Goal: Task Accomplishment & Management: Manage account settings

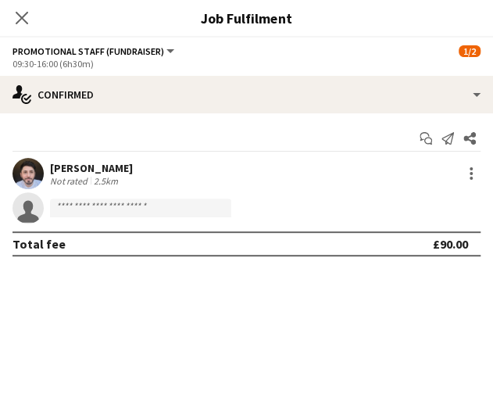
scroll to position [0, 416]
click at [27, 26] on app-icon "Close pop-in" at bounding box center [22, 18] width 23 height 23
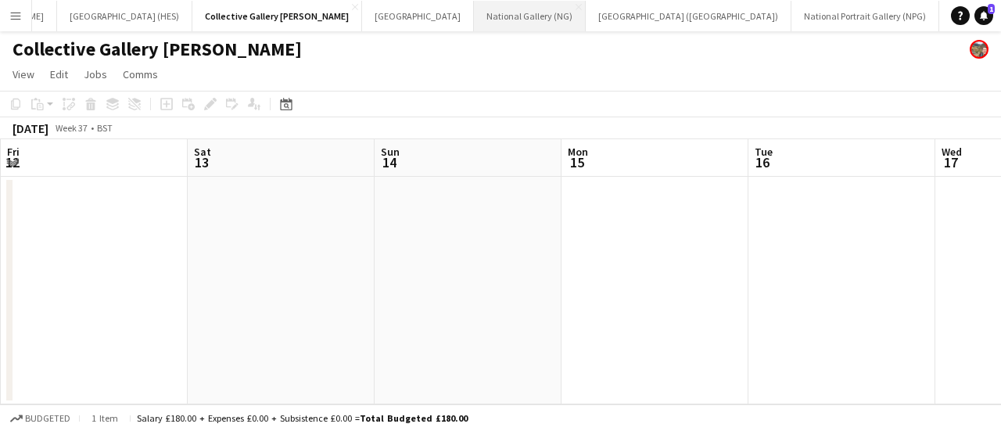
scroll to position [0, 0]
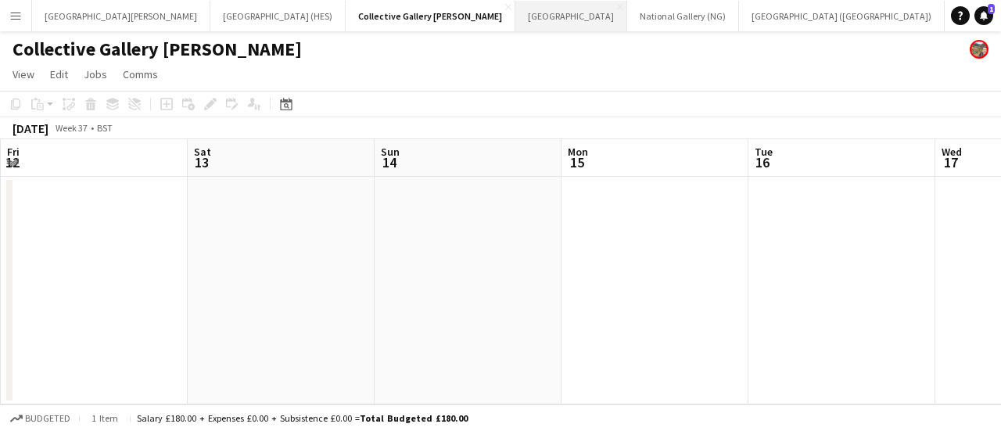
click at [493, 27] on button "[GEOGRAPHIC_DATA]" at bounding box center [571, 16] width 112 height 30
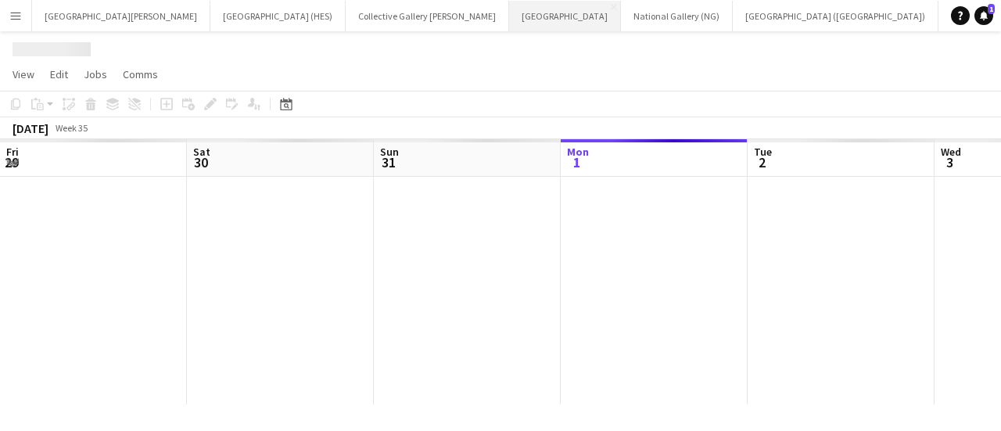
scroll to position [0, 374]
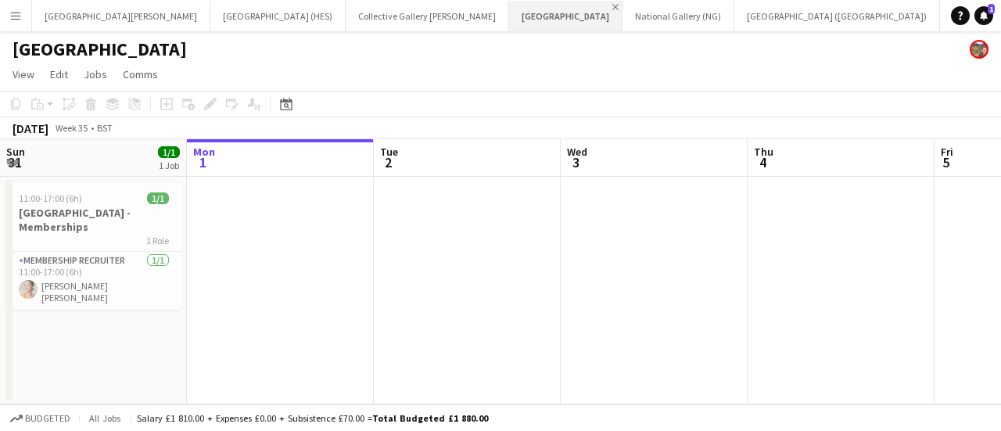
click at [493, 5] on app-icon "Close" at bounding box center [615, 7] width 6 height 6
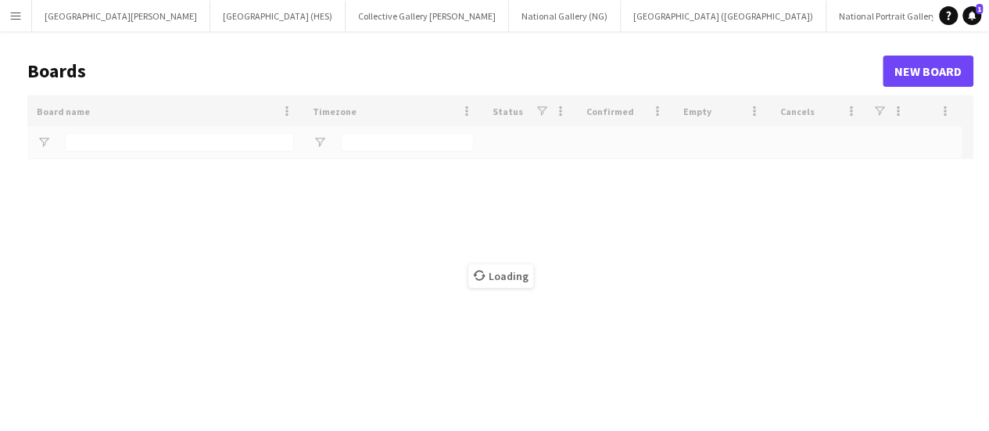
type input "********"
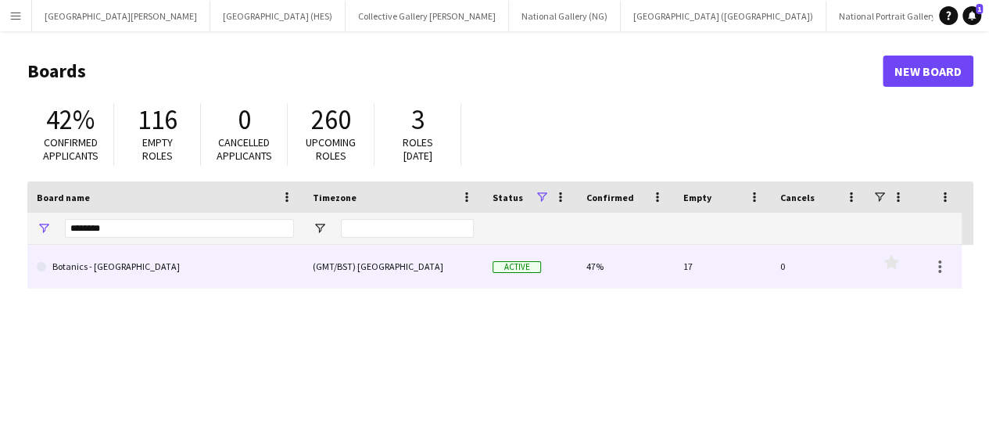
click at [113, 256] on link "Botanics - [GEOGRAPHIC_DATA]" at bounding box center [165, 267] width 257 height 44
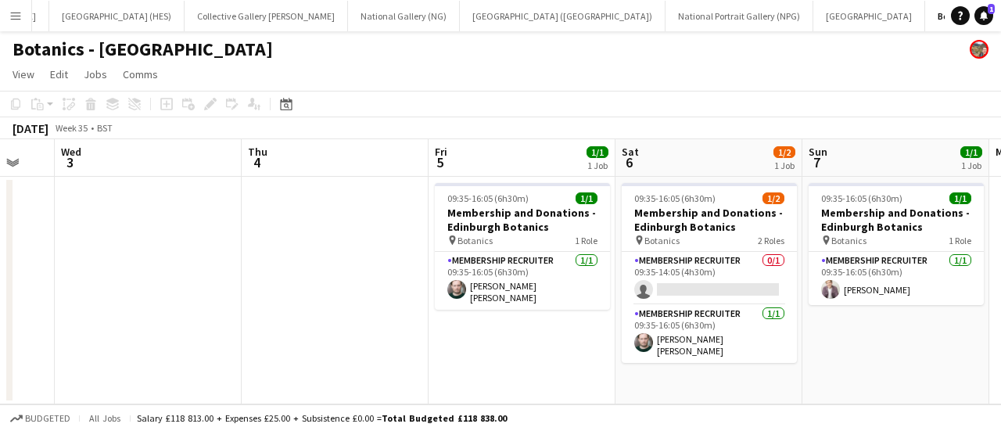
scroll to position [0, 505]
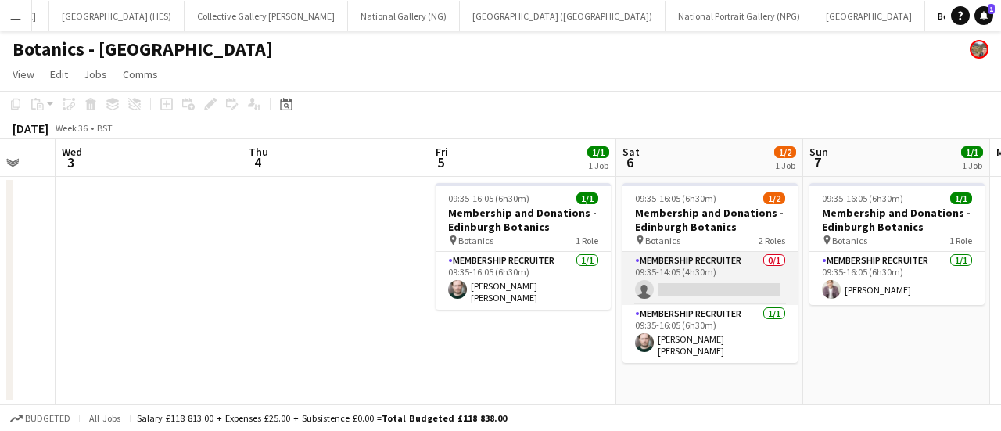
click at [493, 280] on app-card-role "Membership Recruiter 0/1 09:35-14:05 (4h30m) single-neutral-actions" at bounding box center [709, 278] width 175 height 53
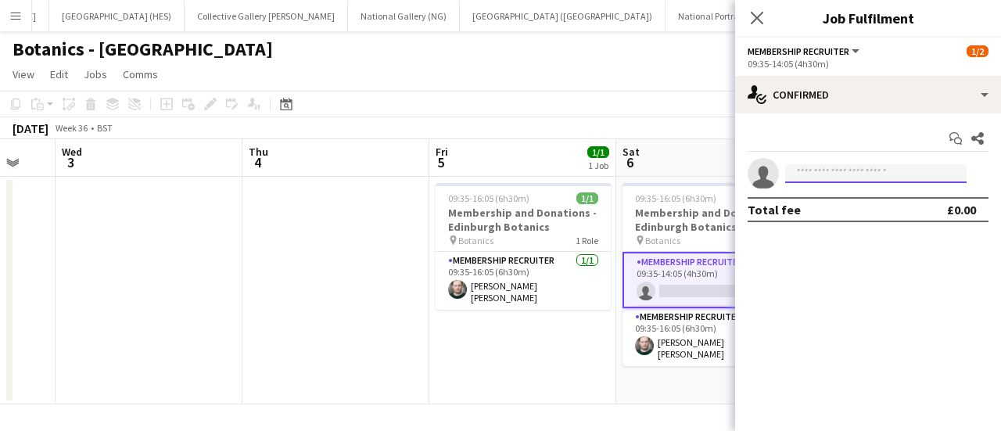
click at [493, 171] on input at bounding box center [875, 173] width 181 height 19
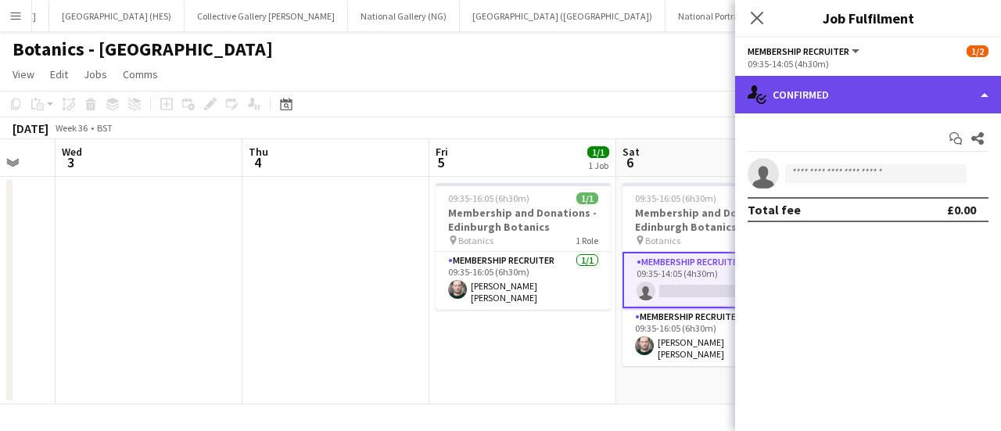
click at [493, 93] on div "single-neutral-actions-check-2 Confirmed" at bounding box center [868, 95] width 266 height 38
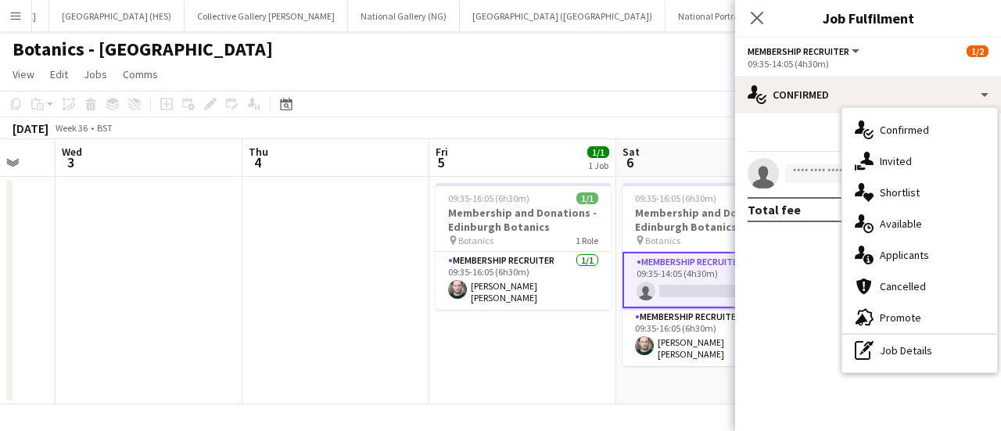
click at [493, 367] on div "single-neutral-actions-check-2 Confirmed single-neutral-actions-share-1 Invited…" at bounding box center [919, 240] width 155 height 264
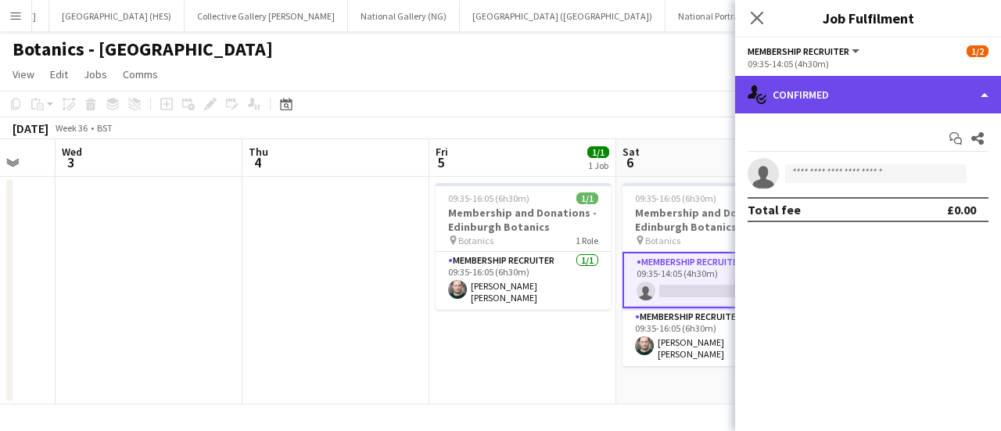
click at [493, 85] on div "single-neutral-actions-check-2 Confirmed" at bounding box center [868, 95] width 266 height 38
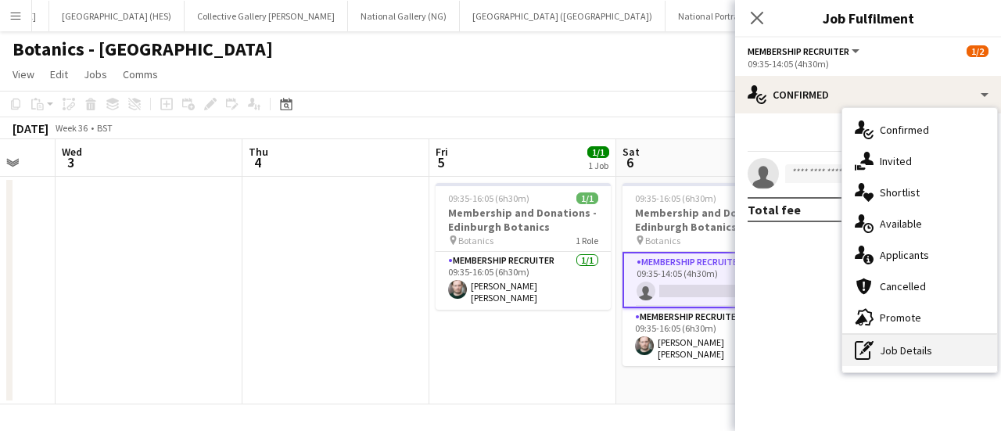
click at [493, 346] on div "pen-write Job Details" at bounding box center [919, 350] width 155 height 31
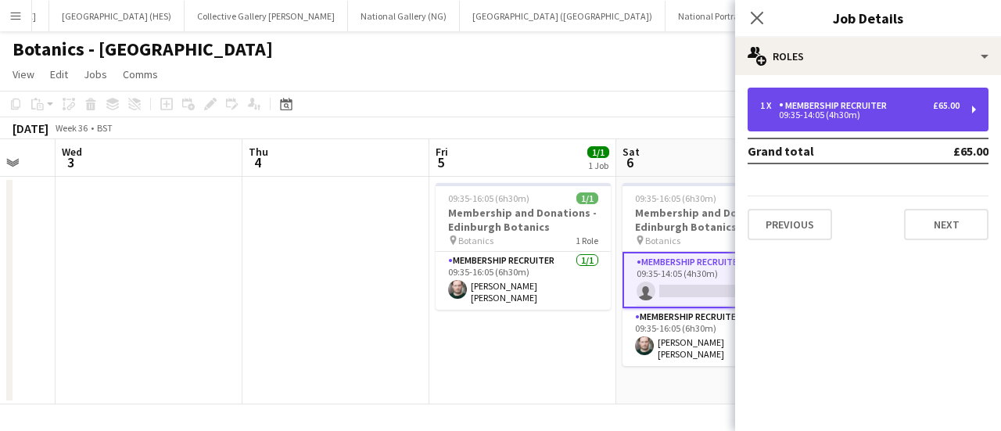
click at [493, 109] on div "1 x Membership Recruiter £65.00" at bounding box center [859, 105] width 199 height 11
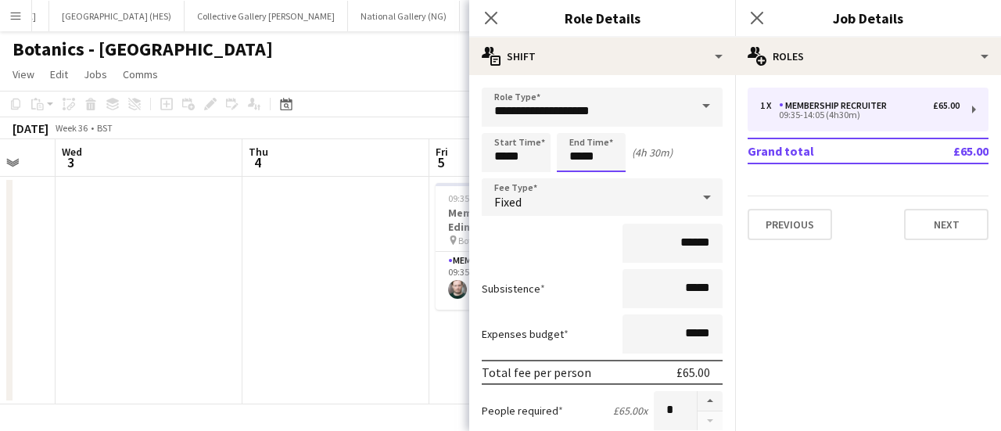
click at [493, 158] on input "*****" at bounding box center [591, 152] width 69 height 39
click at [493, 128] on div at bounding box center [575, 125] width 31 height 16
click at [493, 127] on div at bounding box center [575, 125] width 31 height 16
click at [493, 177] on div at bounding box center [575, 180] width 31 height 16
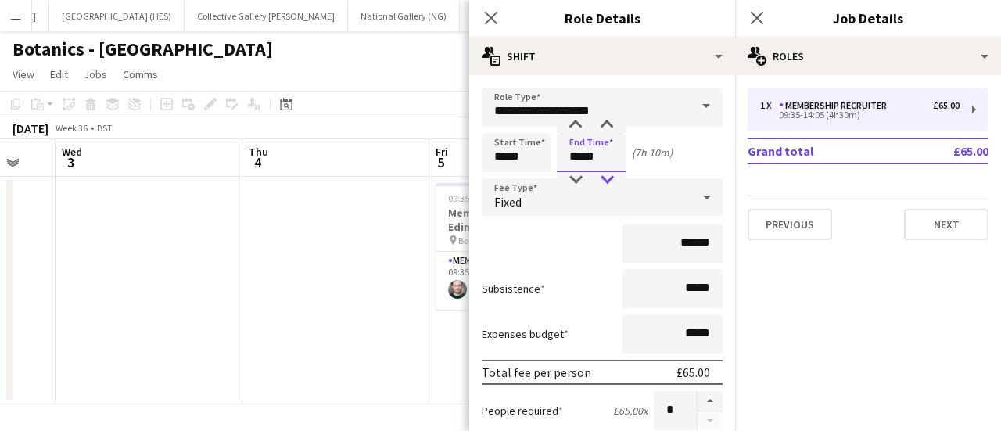
click at [493, 173] on div at bounding box center [606, 180] width 31 height 16
click at [493, 179] on div at bounding box center [606, 180] width 31 height 16
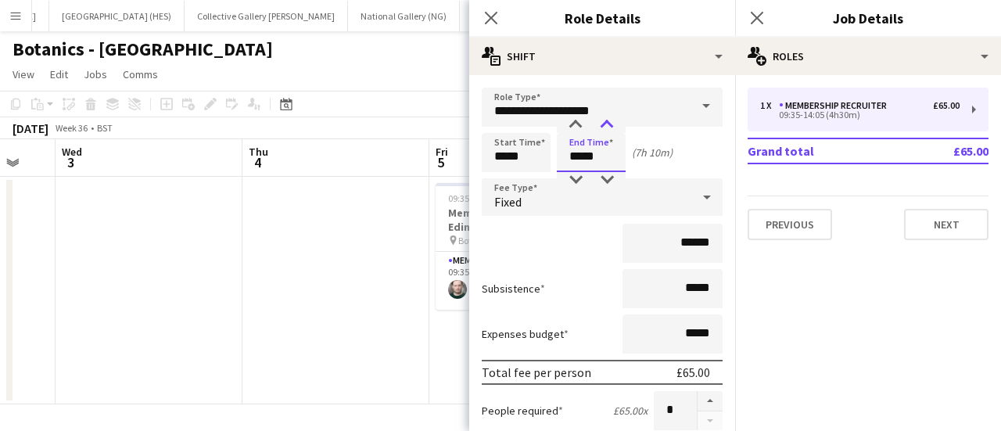
type input "*****"
click at [493, 129] on div at bounding box center [606, 125] width 31 height 16
click at [493, 245] on div "******" at bounding box center [602, 243] width 241 height 39
click at [493, 237] on input "******" at bounding box center [672, 243] width 100 height 39
click at [493, 238] on input "******" at bounding box center [672, 243] width 100 height 39
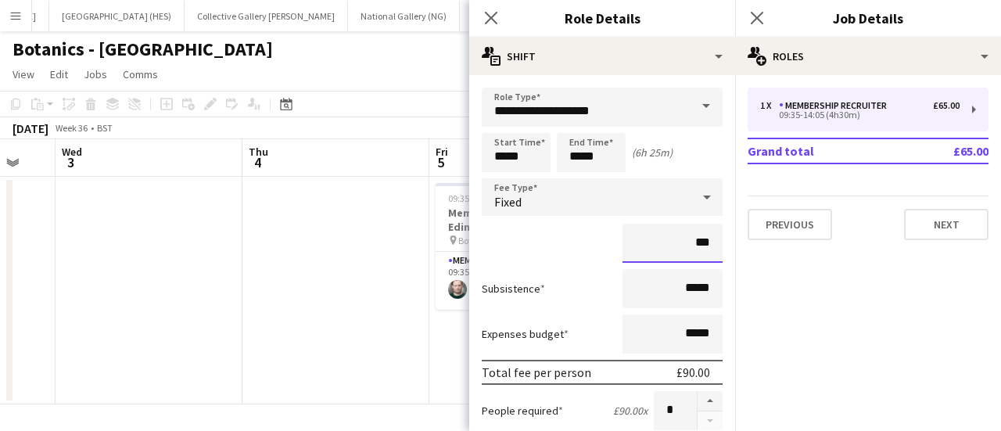
type input "***"
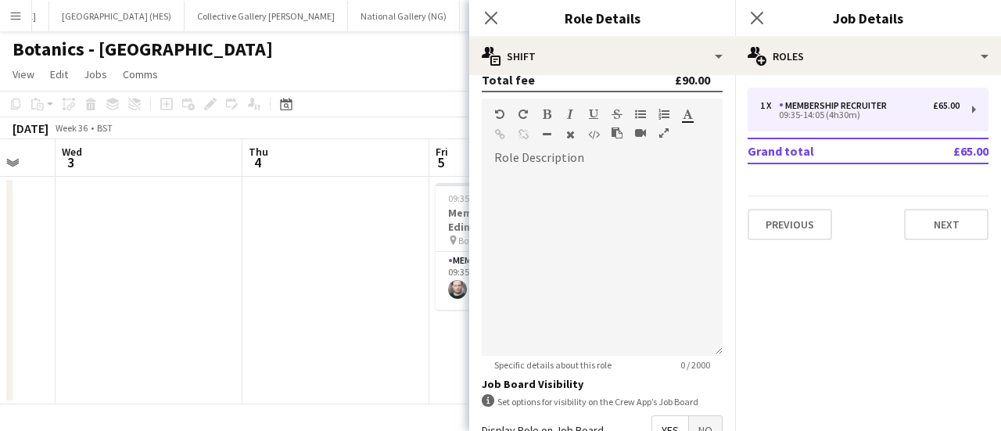
scroll to position [550, 0]
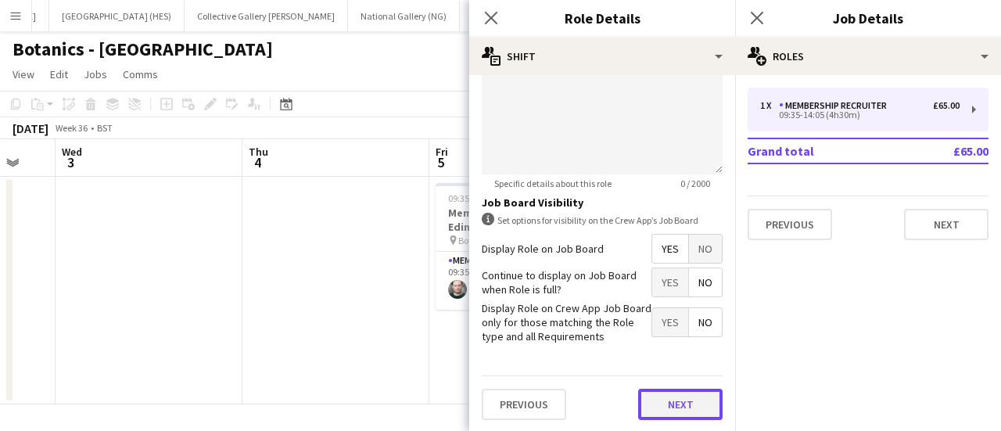
click at [493, 400] on button "Next" at bounding box center [680, 404] width 84 height 31
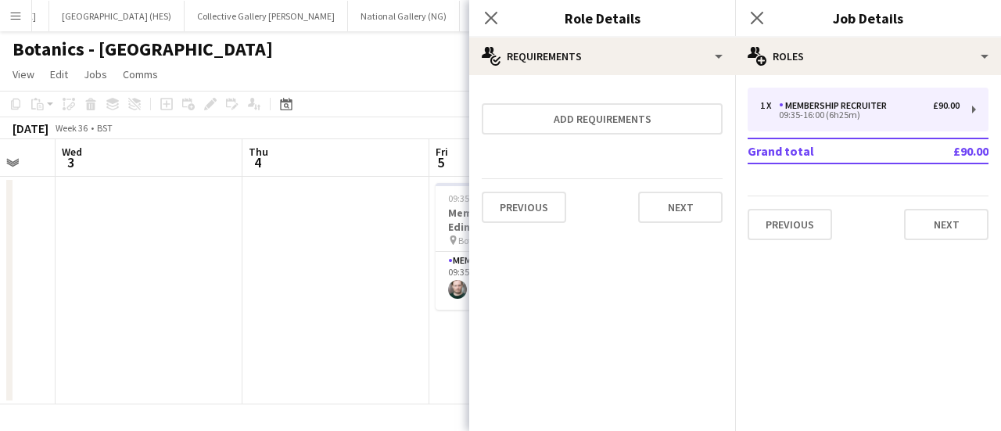
scroll to position [0, 0]
click at [493, 217] on button "Next" at bounding box center [680, 207] width 84 height 31
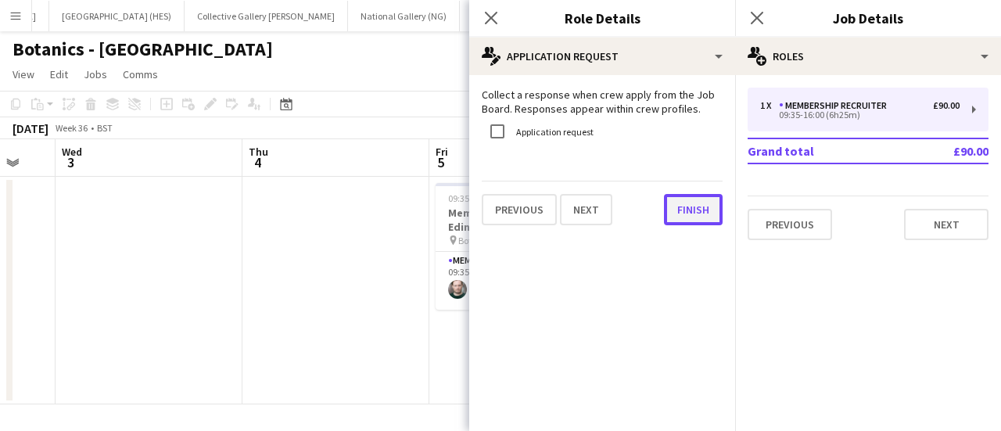
click at [493, 206] on button "Finish" at bounding box center [693, 209] width 59 height 31
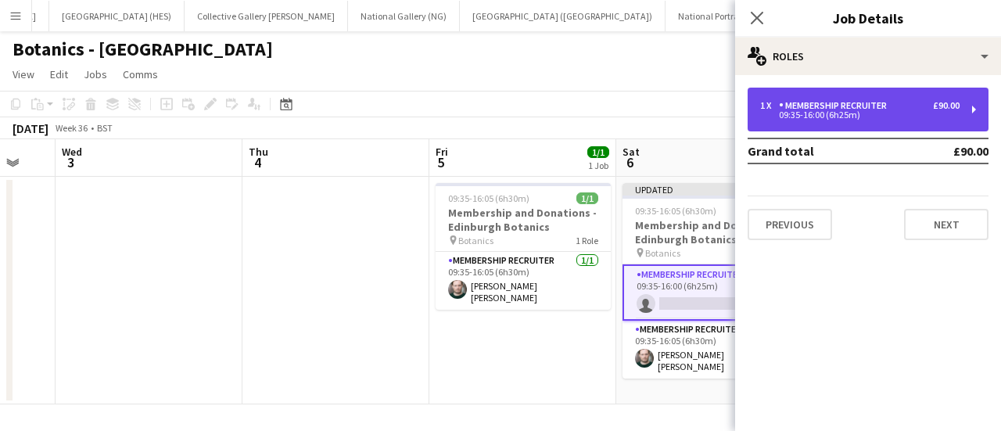
click at [493, 123] on div "1 x Membership Recruiter £90.00 09:35-16:00 (6h25m)" at bounding box center [867, 110] width 241 height 44
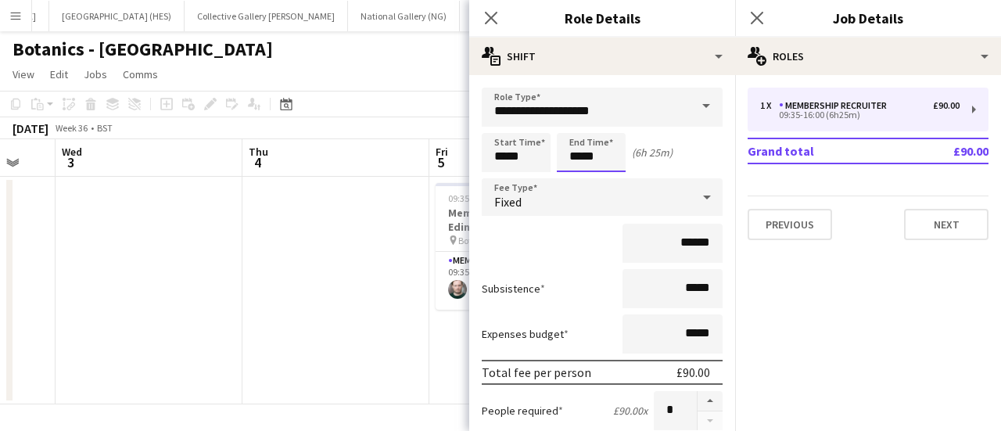
click at [493, 163] on input "*****" at bounding box center [591, 152] width 69 height 39
type input "*****"
click at [493, 243] on div "******" at bounding box center [602, 243] width 241 height 39
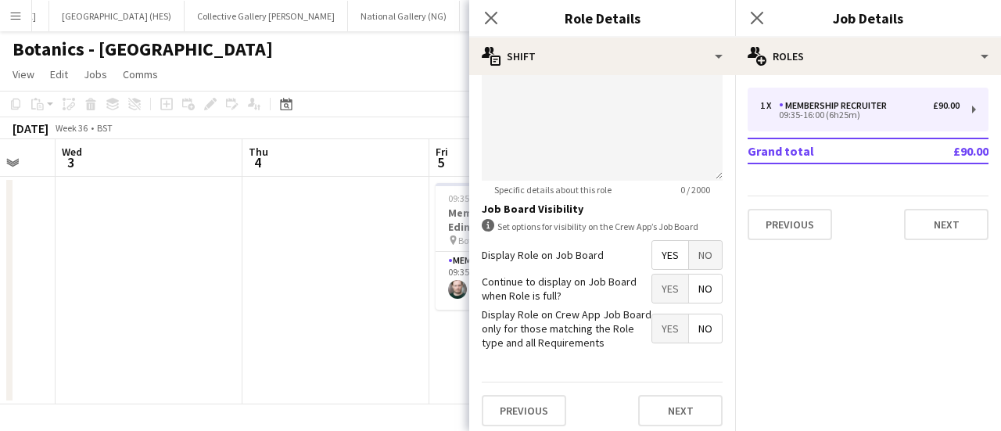
scroll to position [550, 0]
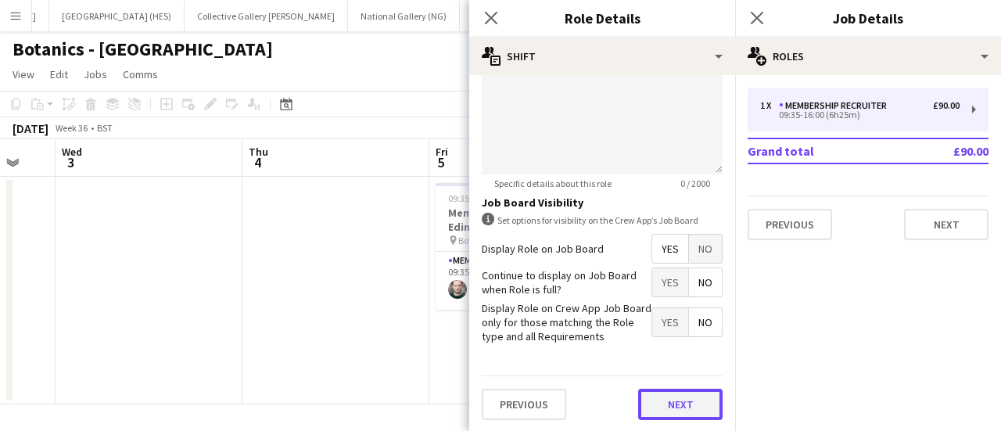
click at [493, 399] on button "Next" at bounding box center [680, 404] width 84 height 31
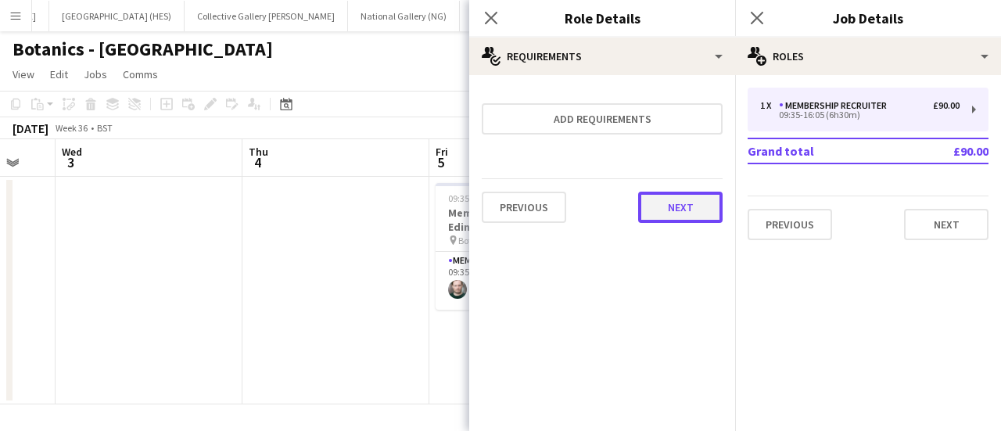
click at [493, 200] on button "Next" at bounding box center [680, 207] width 84 height 31
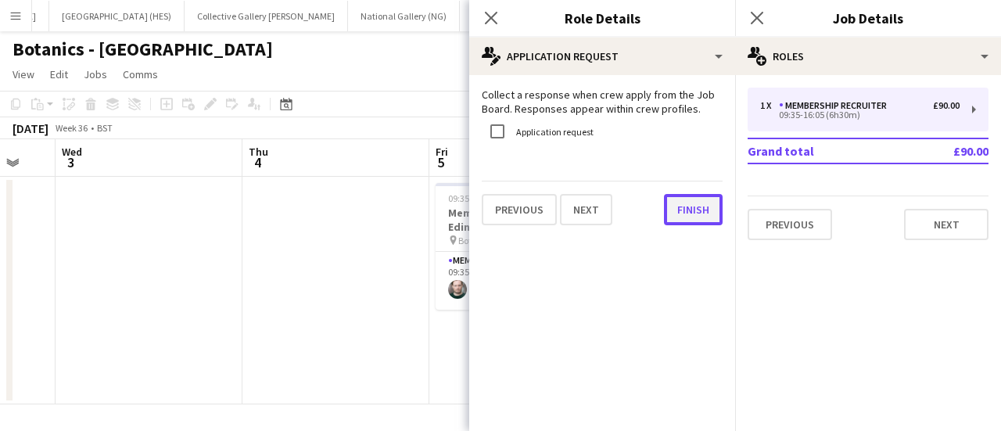
click at [493, 216] on button "Finish" at bounding box center [693, 209] width 59 height 31
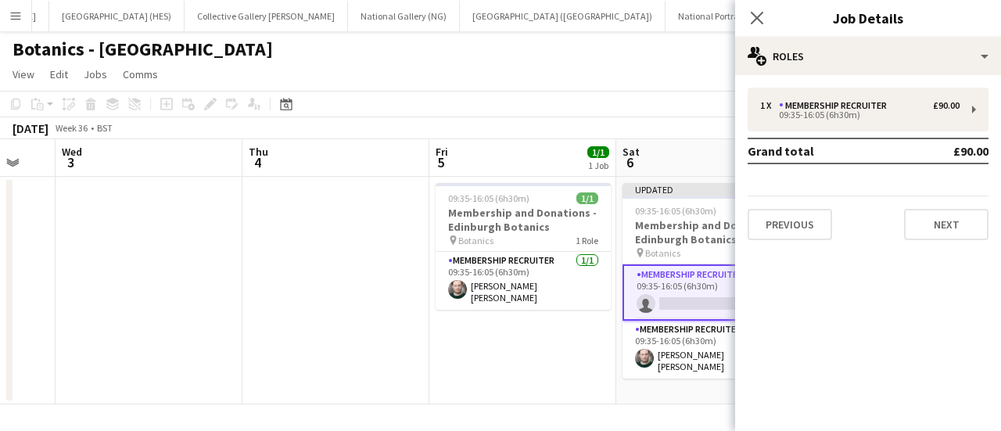
click at [493, 310] on app-card-role "Membership Recruiter 0/1 09:35-16:05 (6h30m) single-neutral-actions" at bounding box center [709, 292] width 175 height 56
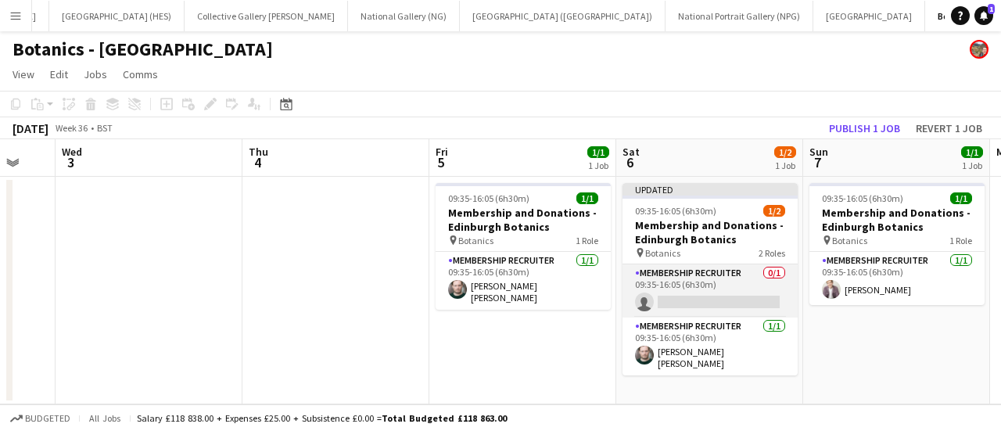
drag, startPoint x: 677, startPoint y: 310, endPoint x: 668, endPoint y: 307, distance: 8.9
click at [493, 307] on app-card-role "Membership Recruiter 0/1 09:35-16:05 (6h30m) single-neutral-actions" at bounding box center [709, 290] width 175 height 53
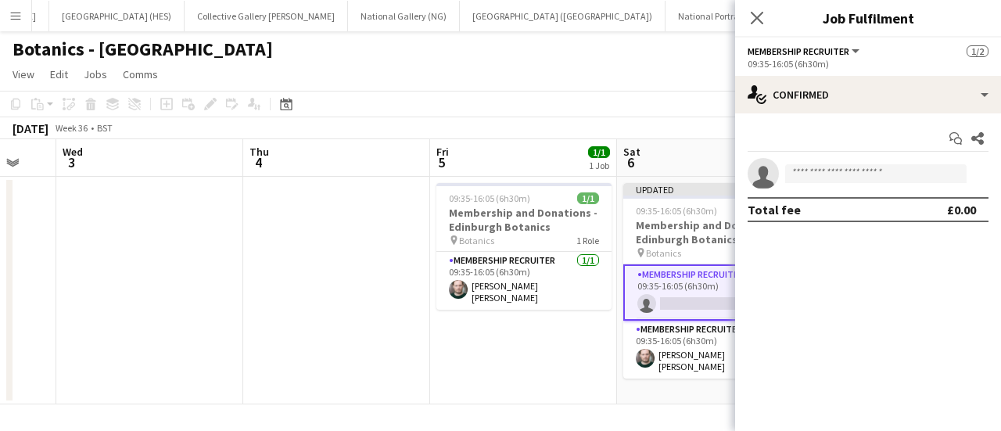
click at [493, 185] on app-invite-slot "single-neutral-actions" at bounding box center [868, 173] width 266 height 31
click at [493, 174] on input at bounding box center [875, 173] width 181 height 19
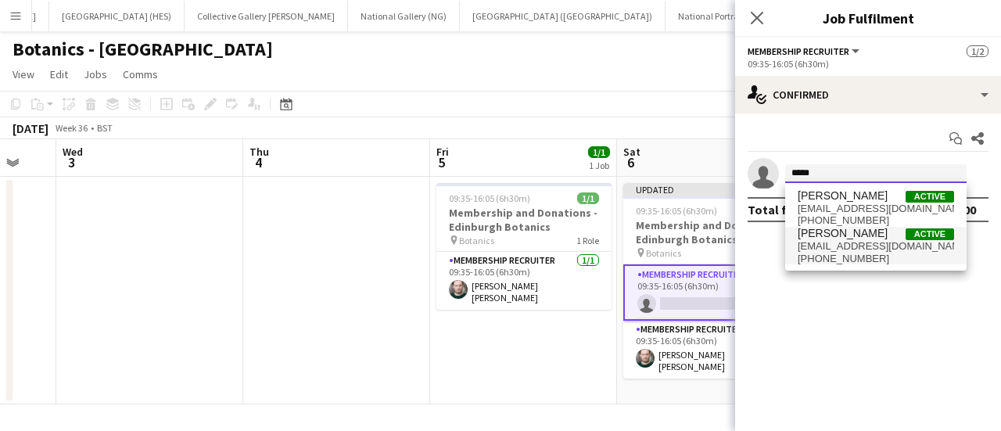
type input "*****"
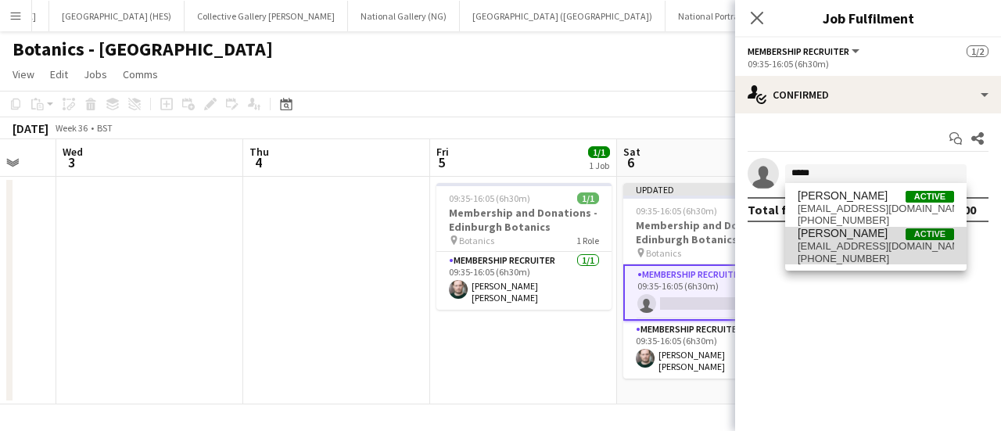
click at [493, 231] on span "[PERSON_NAME]" at bounding box center [842, 233] width 90 height 13
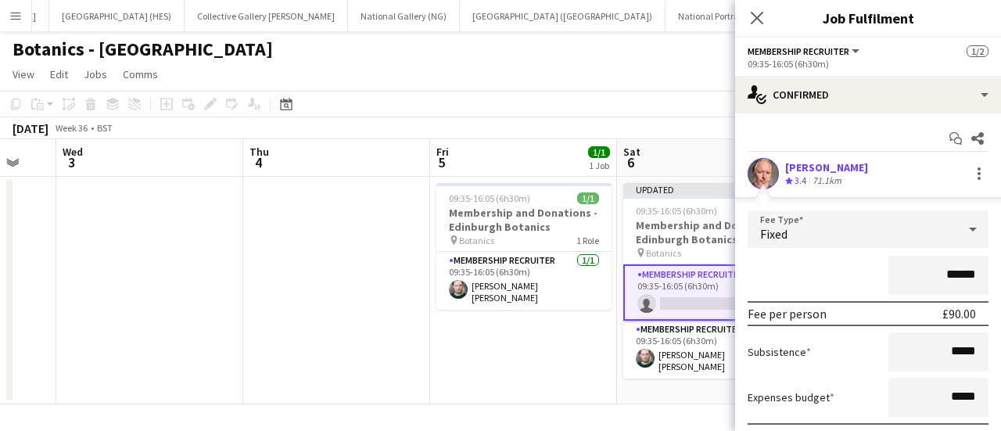
scroll to position [113, 0]
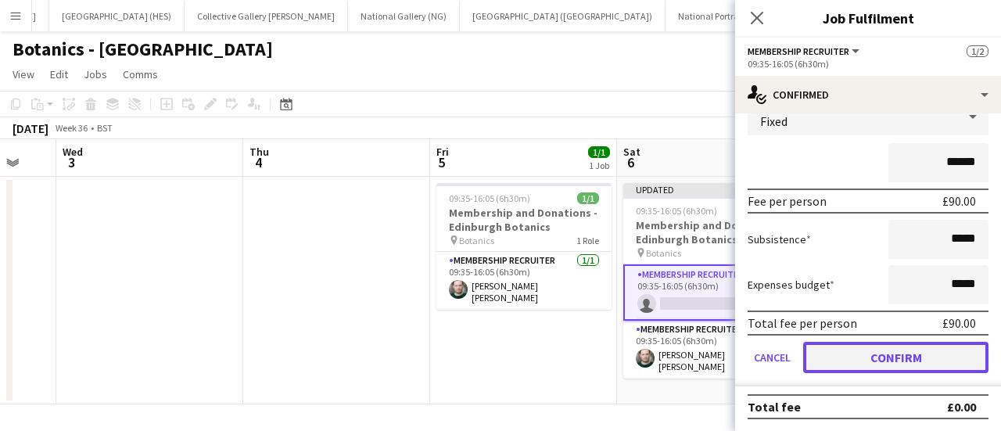
click at [493, 353] on button "Confirm" at bounding box center [895, 357] width 185 height 31
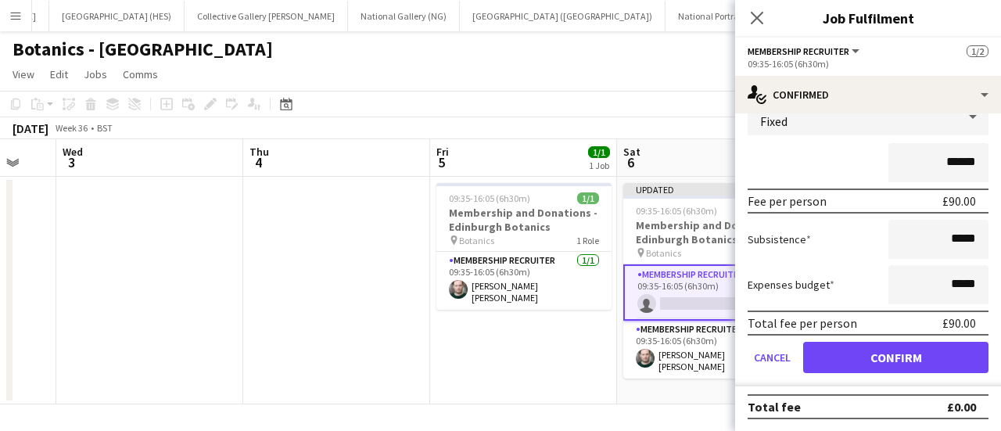
scroll to position [0, 0]
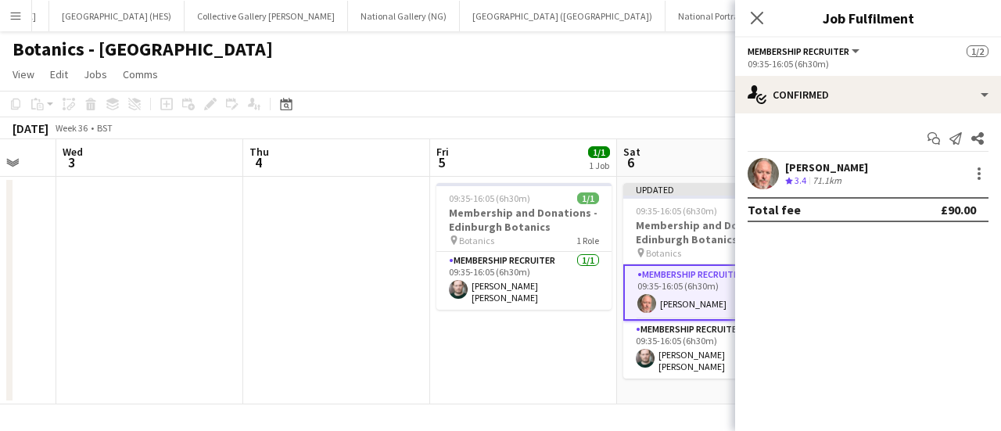
click at [493, 103] on app-toolbar "Copy Paste Paste Ctrl+V Paste with crew Ctrl+Shift+V Paste linked Job [GEOGRAPH…" at bounding box center [500, 104] width 1001 height 27
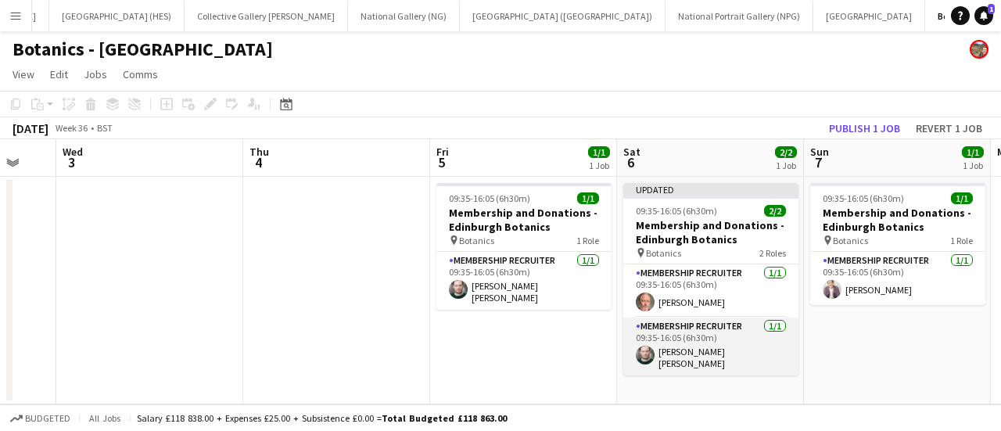
click at [493, 357] on app-card-role "Membership Recruiter [DATE] 09:35-16:05 (6h30m) [PERSON_NAME] [PERSON_NAME]" at bounding box center [710, 346] width 175 height 58
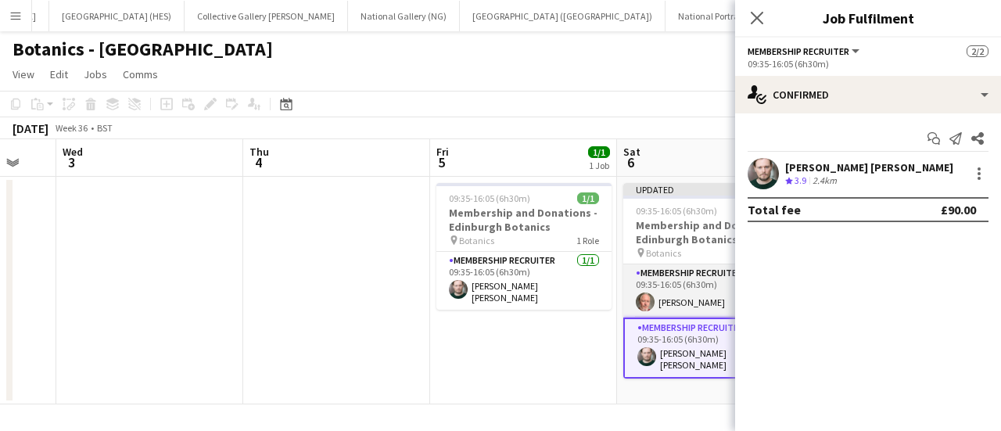
click at [493, 301] on app-card-role "Membership Recruiter [DATE] 09:35-16:05 (6h30m) [PERSON_NAME]" at bounding box center [710, 290] width 175 height 53
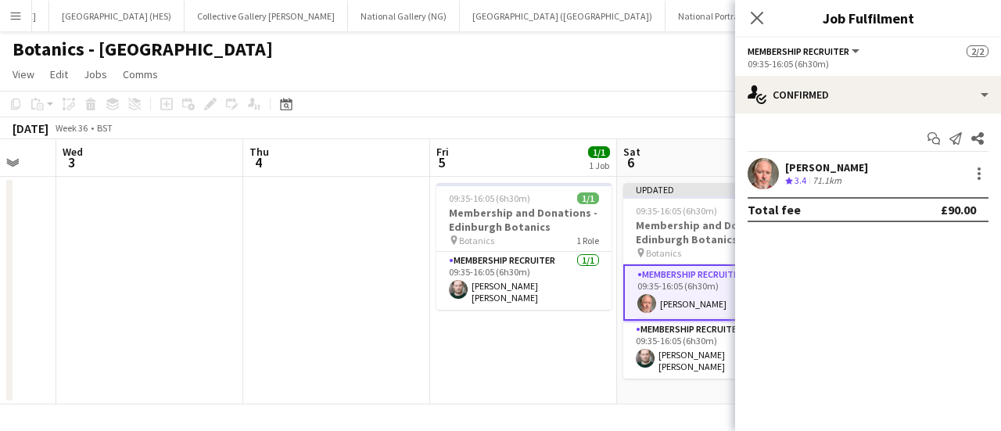
click at [493, 93] on app-toolbar "Copy Paste Paste Ctrl+V Paste with crew Ctrl+Shift+V Paste linked Job [GEOGRAPH…" at bounding box center [500, 104] width 1001 height 27
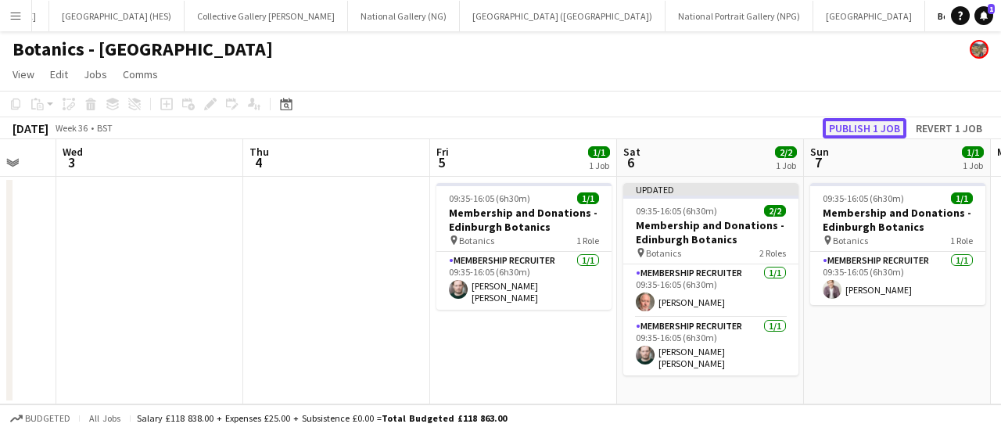
click at [493, 122] on button "Publish 1 job" at bounding box center [864, 128] width 84 height 20
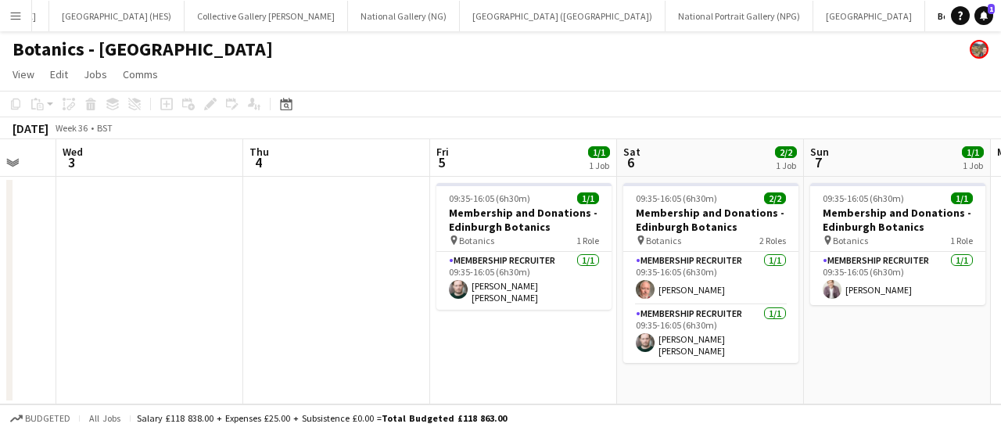
click at [16, 24] on button "Menu" at bounding box center [15, 15] width 31 height 31
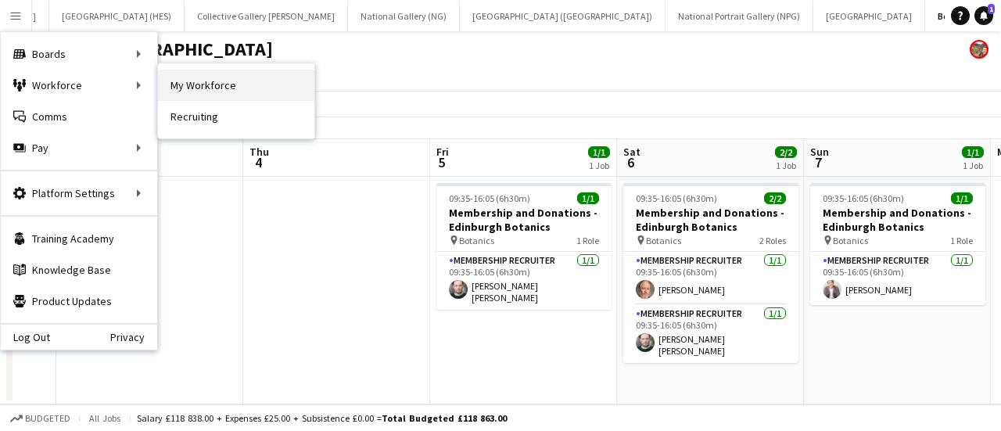
click at [224, 92] on link "My Workforce" at bounding box center [236, 85] width 156 height 31
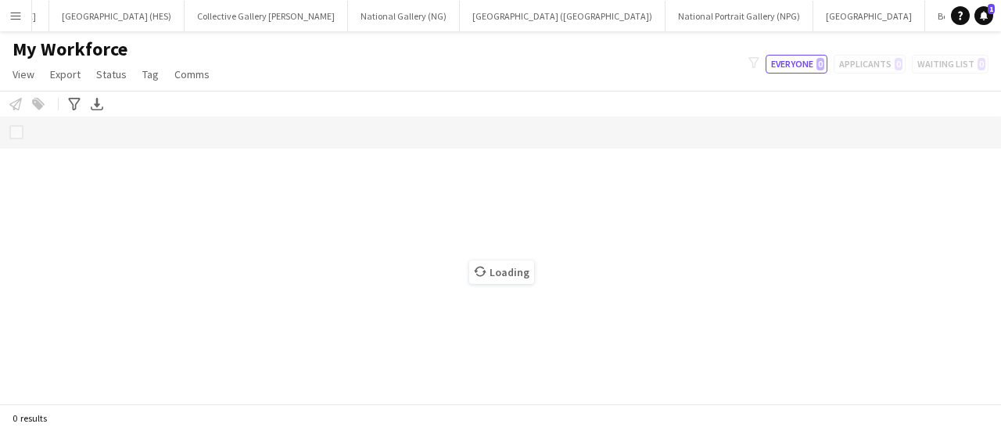
scroll to position [0, 159]
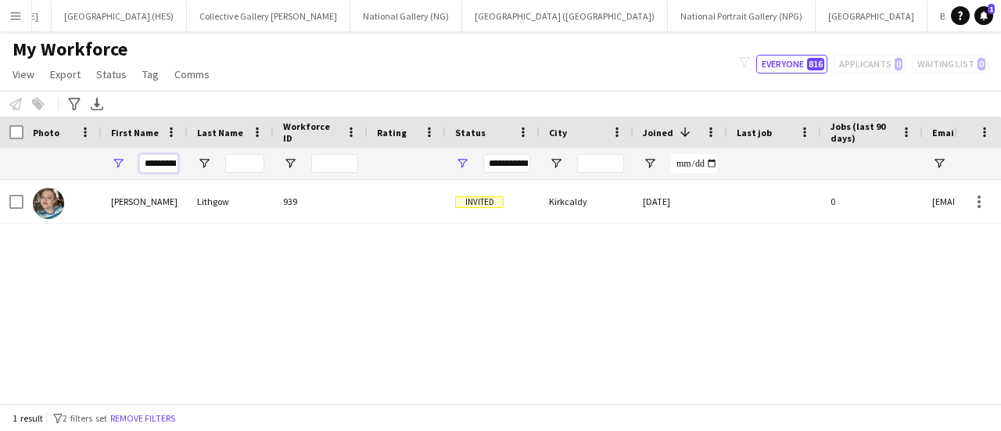
click at [149, 167] on input "*********" at bounding box center [158, 163] width 39 height 19
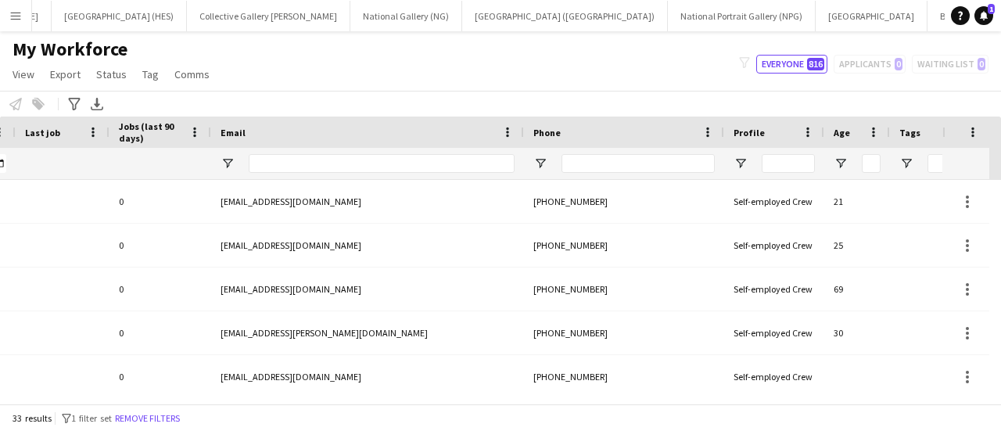
scroll to position [0, 0]
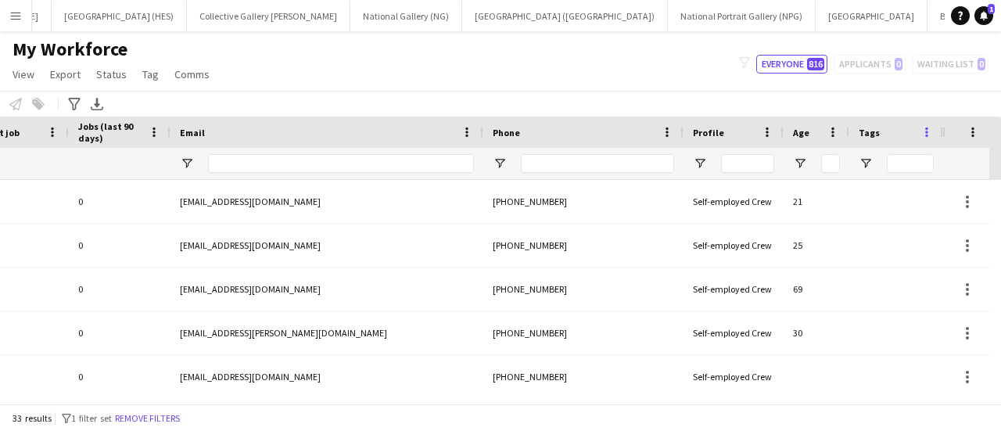
click at [493, 132] on span at bounding box center [926, 132] width 14 height 14
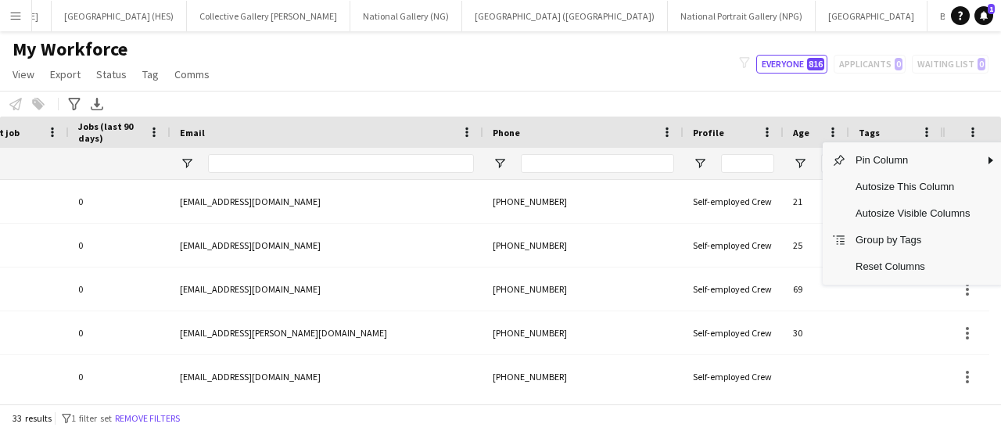
click at [493, 106] on div "Notify workforce Add to tag Select at least one crew to tag him or her. Advance…" at bounding box center [500, 104] width 1001 height 26
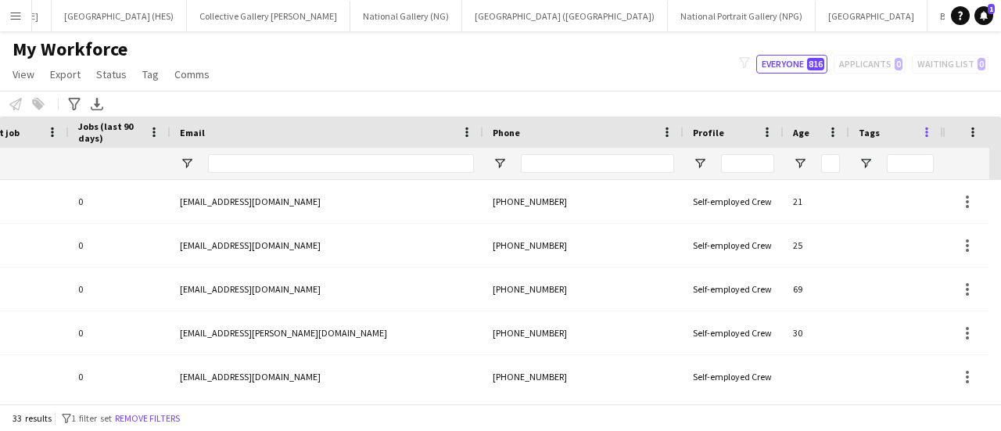
click at [493, 127] on span at bounding box center [926, 132] width 14 height 14
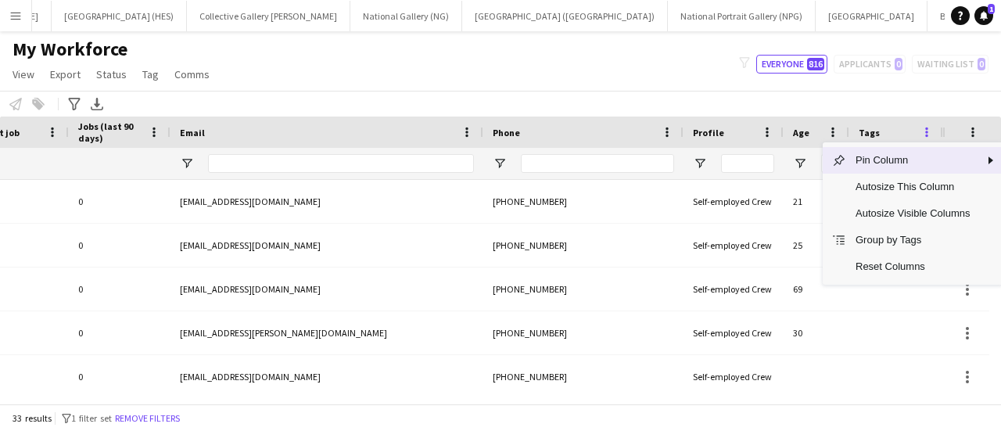
click at [493, 128] on span at bounding box center [926, 132] width 14 height 14
click at [493, 123] on div "Tags" at bounding box center [886, 131] width 56 height 23
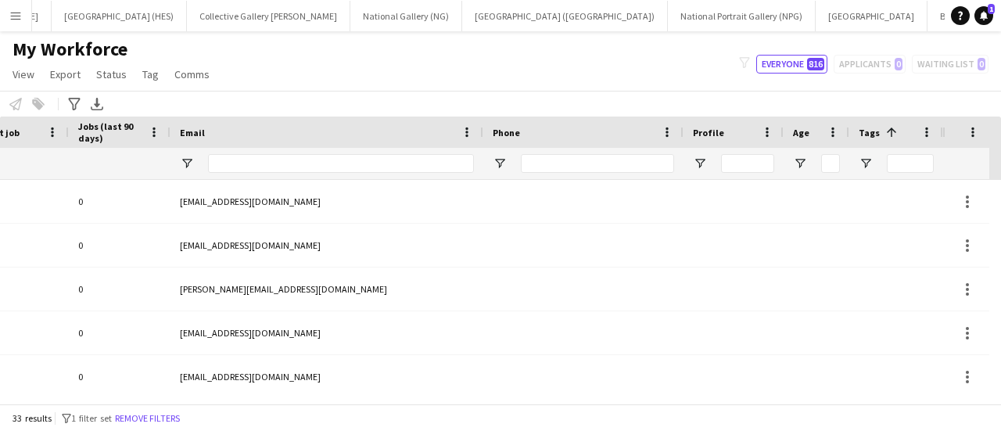
click at [493, 124] on div "Tags 1" at bounding box center [886, 131] width 56 height 23
click at [493, 152] on div at bounding box center [910, 163] width 47 height 31
click at [493, 154] on input "Tags Filter Input" at bounding box center [910, 163] width 47 height 19
click at [493, 131] on span "Tags" at bounding box center [868, 133] width 21 height 12
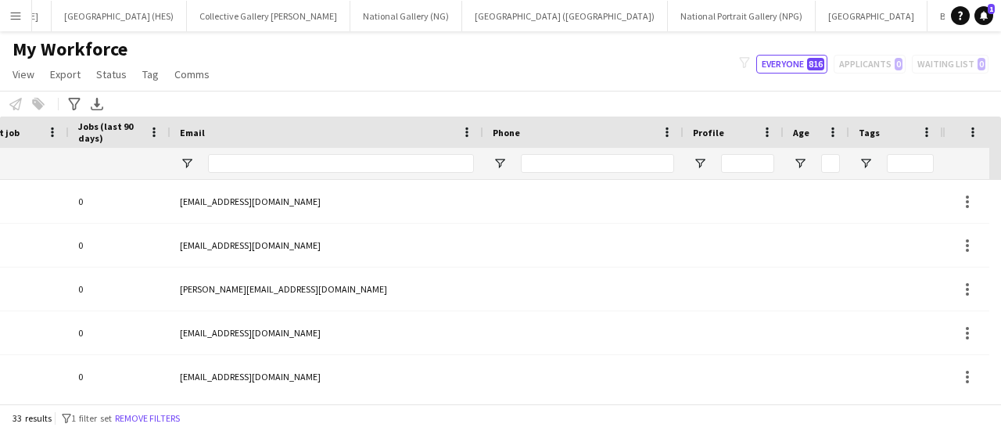
click at [493, 131] on span "Tags" at bounding box center [868, 133] width 21 height 12
click at [493, 128] on div "Tags 1" at bounding box center [886, 131] width 56 height 23
click at [493, 134] on span at bounding box center [926, 132] width 14 height 14
click at [493, 102] on div "Notify workforce Add to tag Select at least one crew to tag him or her. Advance…" at bounding box center [500, 104] width 1001 height 26
click at [493, 170] on input "Tags Filter Input" at bounding box center [910, 163] width 47 height 19
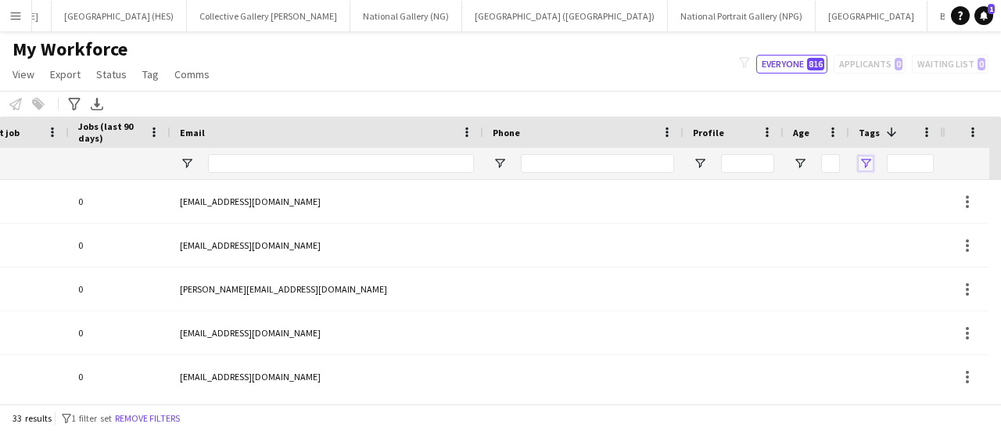
click at [493, 162] on span "Open Filter Menu" at bounding box center [865, 163] width 14 height 14
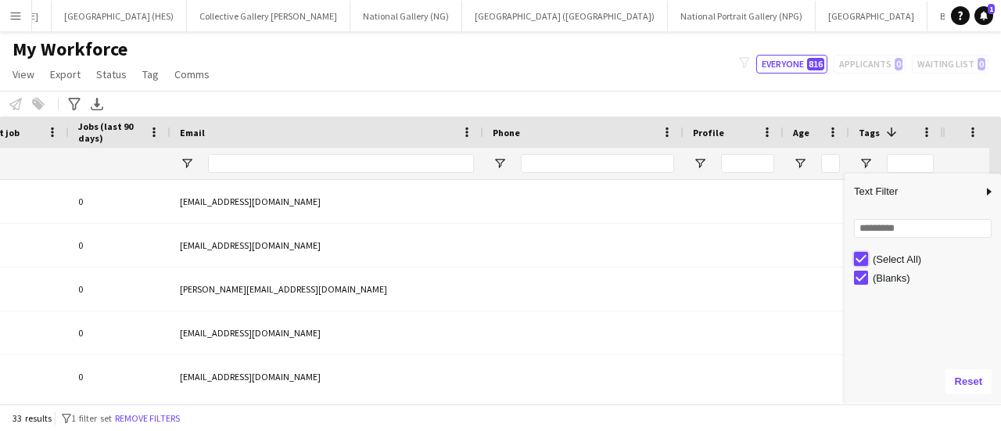
type input "***"
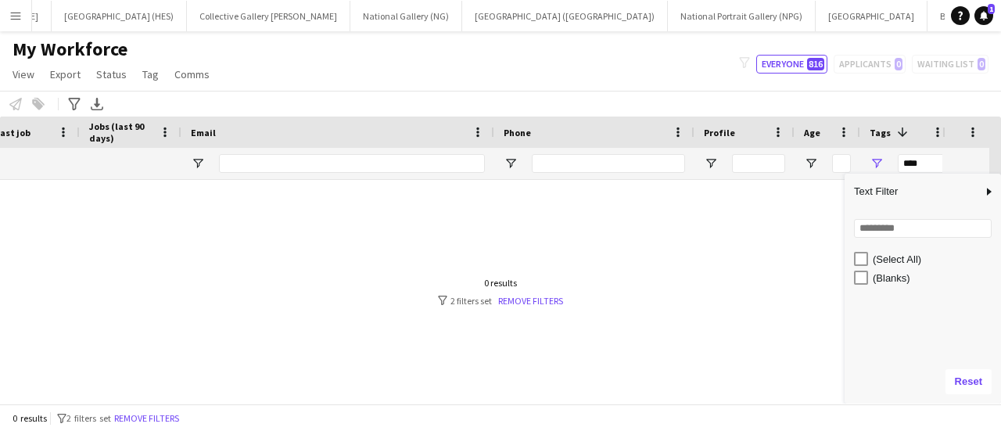
scroll to position [0, 741]
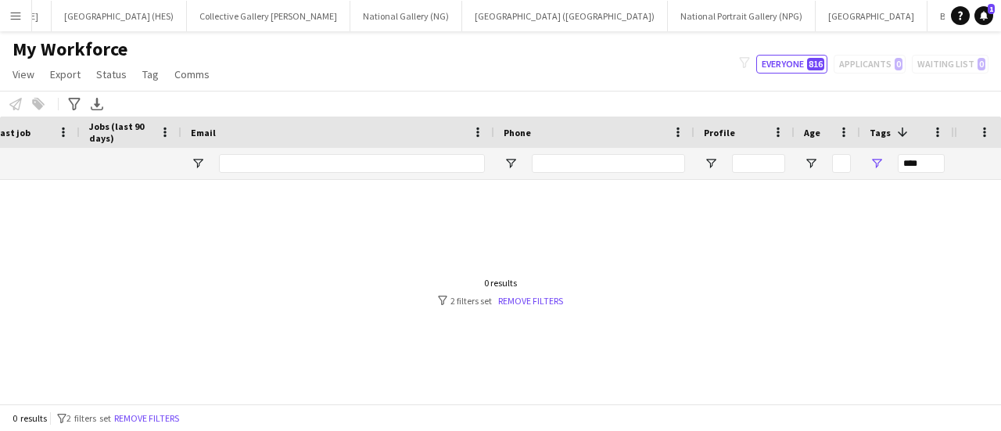
click at [493, 137] on span at bounding box center [902, 132] width 14 height 14
click at [493, 164] on span "Open Filter Menu" at bounding box center [876, 163] width 14 height 14
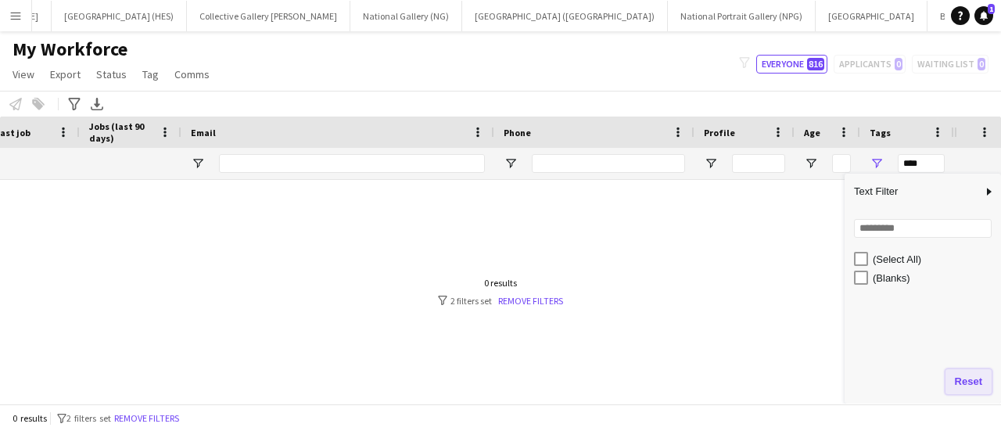
click at [493, 378] on button "Reset" at bounding box center [968, 381] width 46 height 25
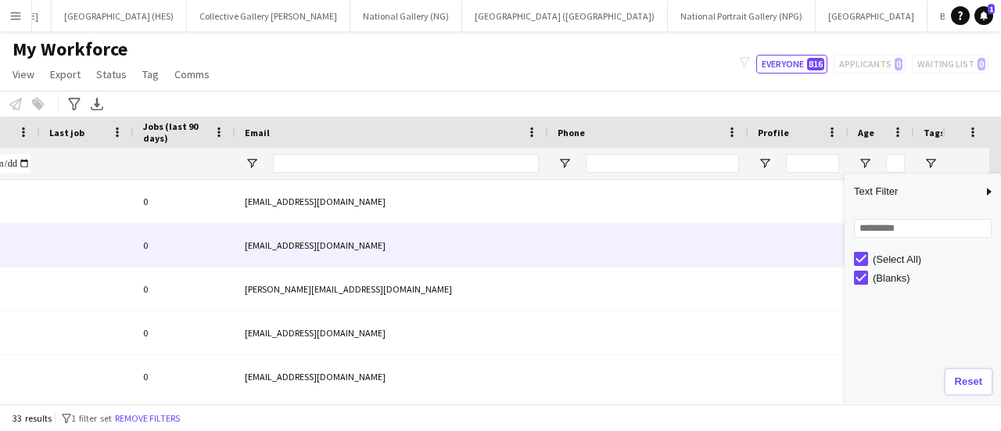
scroll to position [0, 596]
